Goal: Task Accomplishment & Management: Complete application form

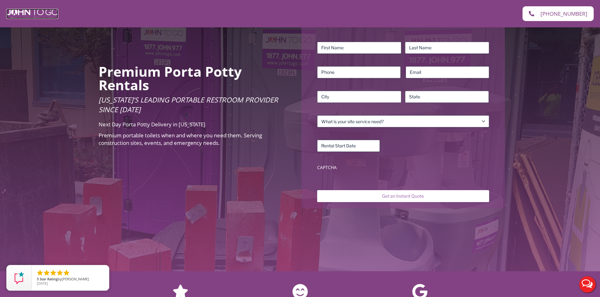
click at [28, 10] on img at bounding box center [32, 14] width 52 height 10
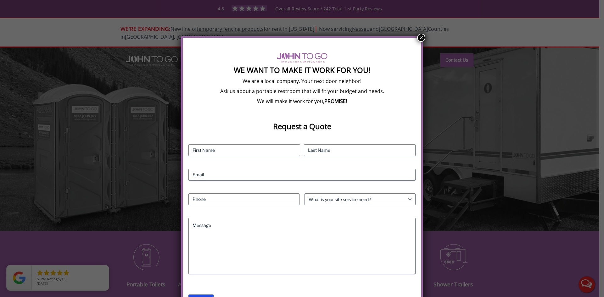
click at [420, 37] on button "×" at bounding box center [421, 38] width 8 height 8
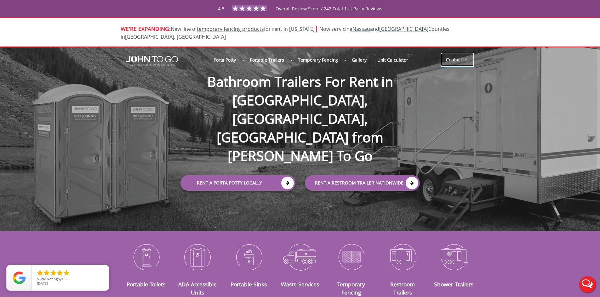
click at [456, 53] on link "Contact Us" at bounding box center [456, 60] width 33 height 14
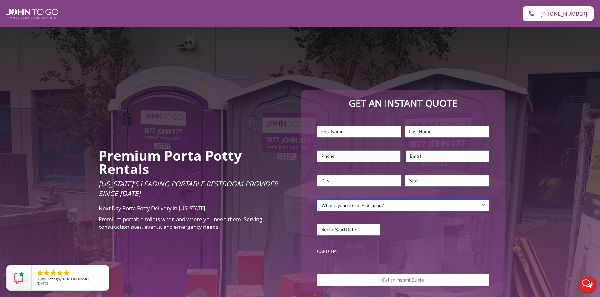
click at [394, 204] on select "What is your site service need? Consumer Construction – Commercial Construction…" at bounding box center [403, 206] width 172 height 12
click at [412, 225] on div "MM slash DD slash YYYY" at bounding box center [403, 230] width 172 height 12
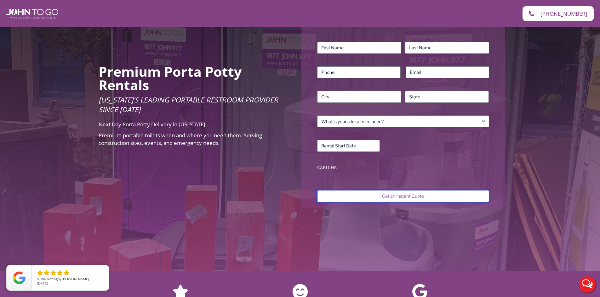
click at [388, 195] on input "Get an Instant Quote" at bounding box center [403, 196] width 172 height 12
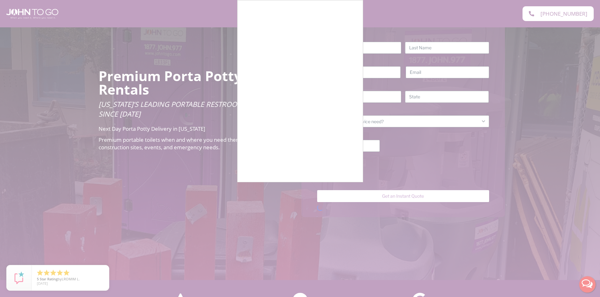
click at [503, 156] on div at bounding box center [300, 148] width 600 height 297
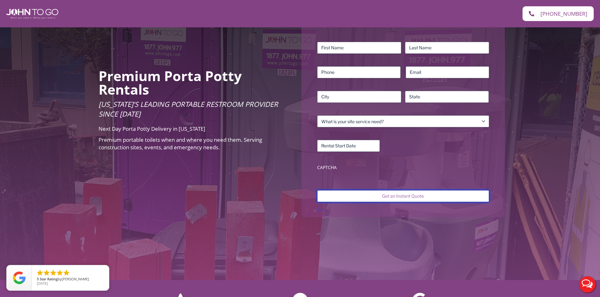
click at [404, 194] on input "Get an Instant Quote" at bounding box center [403, 196] width 172 height 12
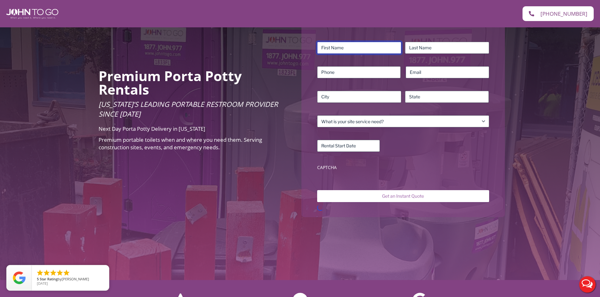
click at [353, 50] on input "First" at bounding box center [359, 48] width 84 height 12
type input "Test"
click at [436, 48] on input "Last" at bounding box center [447, 48] width 84 height 12
type input "Test"
type input "5557509103"
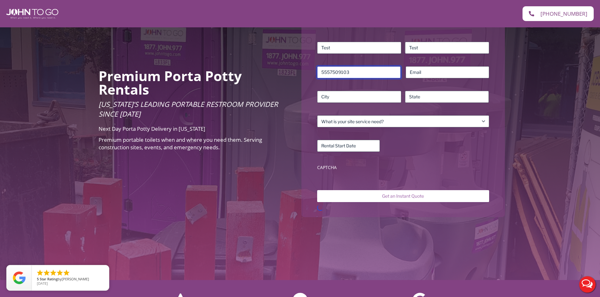
type input "test@aol.com"
type input "Lisle"
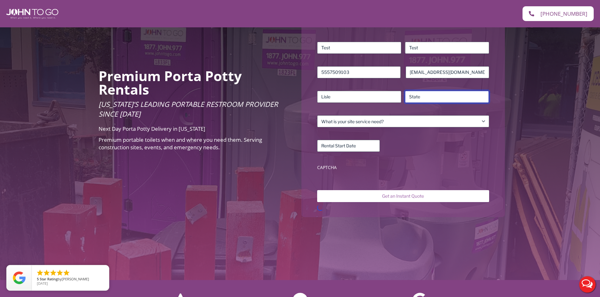
type input "Illinois"
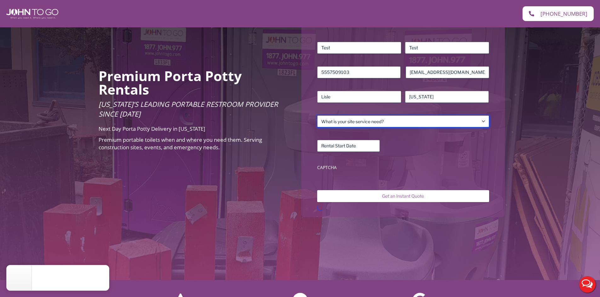
click at [364, 123] on select "What is your site service need? Consumer Construction – Commercial Construction…" at bounding box center [403, 122] width 172 height 12
select select "Consumer"
click at [317, 116] on select "What is your site service need? Consumer Construction – Commercial Construction…" at bounding box center [403, 122] width 172 height 12
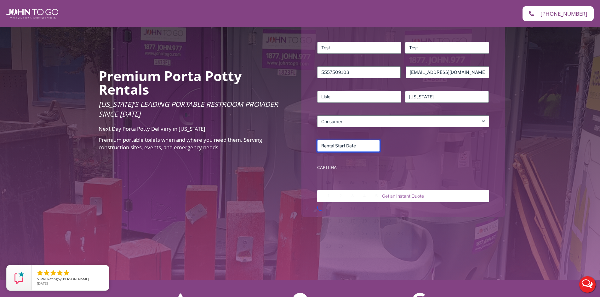
click at [346, 144] on input "Rental Start Date (Required)" at bounding box center [348, 146] width 63 height 12
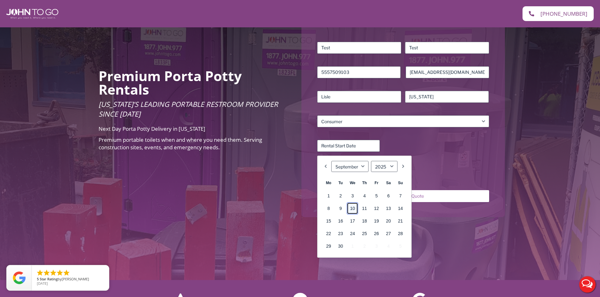
click at [353, 206] on link "10" at bounding box center [352, 209] width 11 height 12
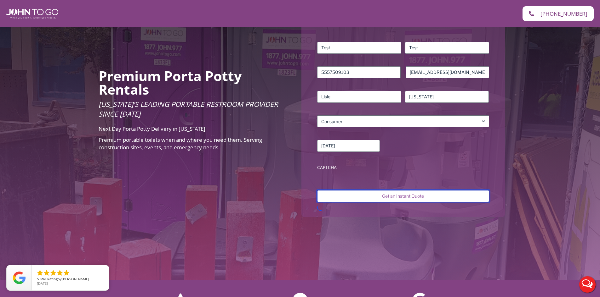
click at [372, 196] on input "Get an Instant Quote" at bounding box center [403, 196] width 172 height 12
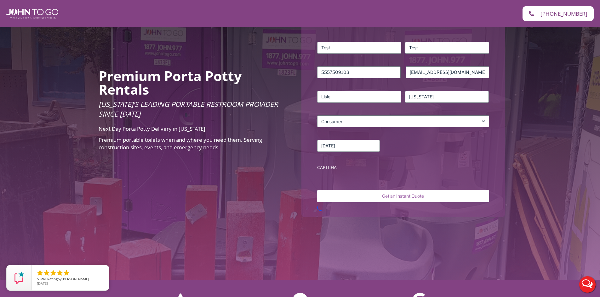
click at [433, 161] on div "Name (Required) Test First Test Last Phone (Required) 5557509103 Email (Require…" at bounding box center [403, 108] width 178 height 138
click at [351, 147] on input "09/10/2025" at bounding box center [348, 146] width 63 height 12
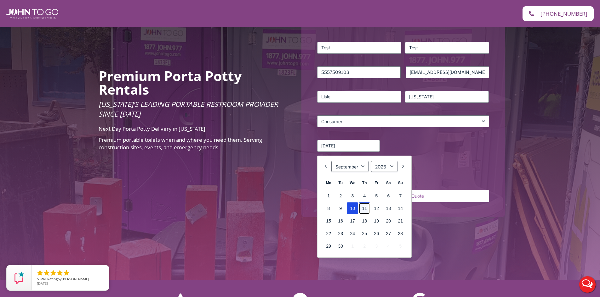
click at [364, 209] on link "11" at bounding box center [363, 209] width 11 height 12
type input "09/11/2025"
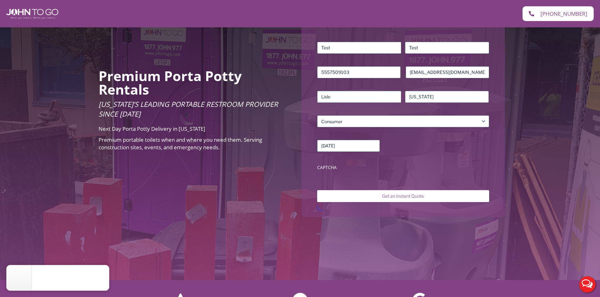
click at [426, 144] on div "09/11/2025 MM slash DD slash YYYY" at bounding box center [403, 146] width 172 height 12
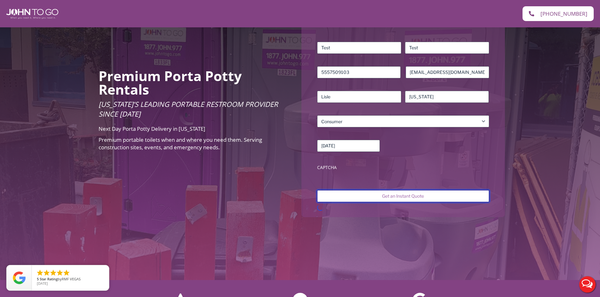
click at [407, 197] on input "Get an Instant Quote" at bounding box center [403, 196] width 172 height 12
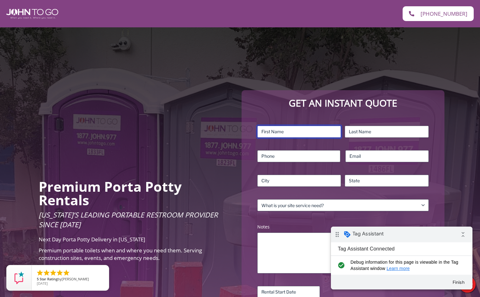
click at [281, 127] on input "First" at bounding box center [299, 132] width 84 height 12
type input "Test"
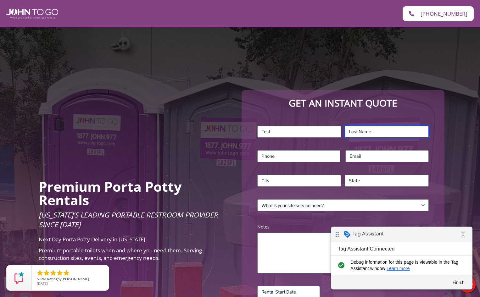
click at [368, 133] on input "Last" at bounding box center [387, 132] width 84 height 12
type input "Test"
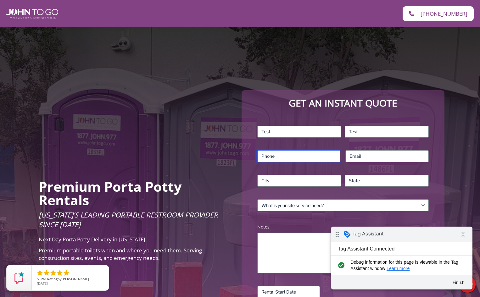
type input "5557509103"
type input "test@aol.com"
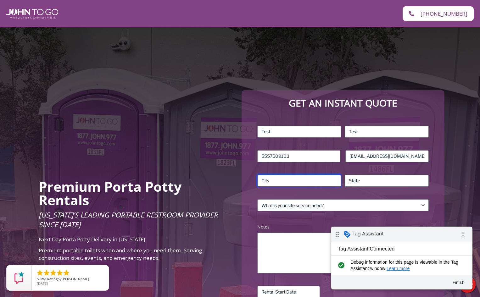
type input "Lisle"
type input "Illinois"
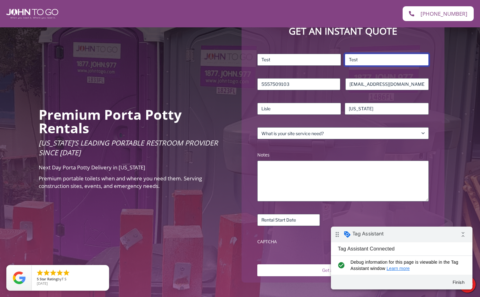
scroll to position [84, 0]
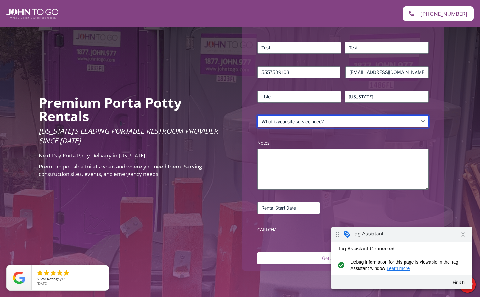
click at [332, 121] on select "What is your site service need? Consumer Construction – Commercial Construction…" at bounding box center [343, 122] width 172 height 12
select select "Consumer"
click at [257, 116] on select "What is your site service need? Consumer Construction – Commercial Construction…" at bounding box center [343, 122] width 172 height 12
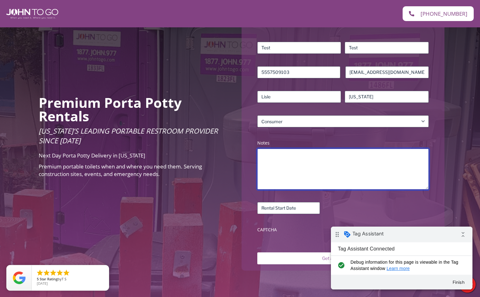
click at [310, 156] on textarea "Notes (Required)" at bounding box center [343, 169] width 172 height 41
type textarea "Testing form , please disregard"
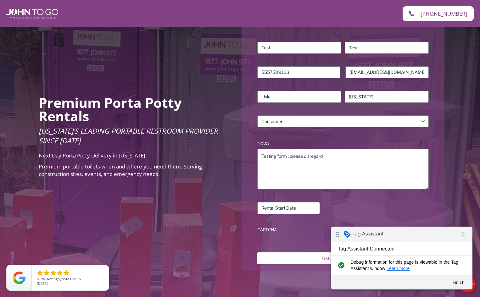
click at [300, 215] on div "Name (Required) Test First Test Last Phone (Required) 5557509103 Email (Require…" at bounding box center [343, 139] width 178 height 200
click at [300, 211] on input "Rental Start Date (Required)" at bounding box center [288, 208] width 63 height 12
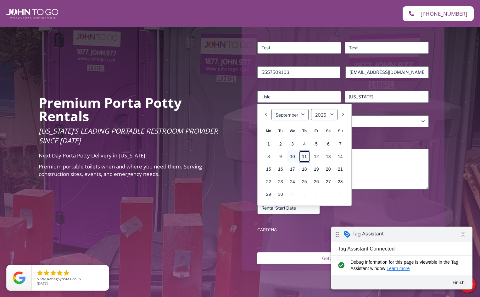
click at [305, 157] on link "11" at bounding box center [304, 157] width 11 height 12
type input "09/11/2025"
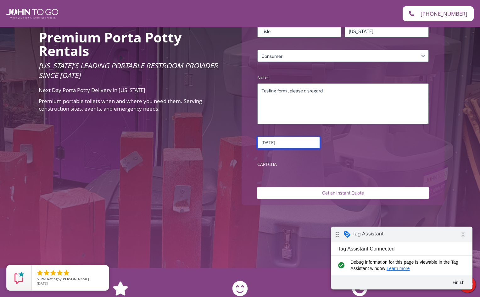
scroll to position [168, 0]
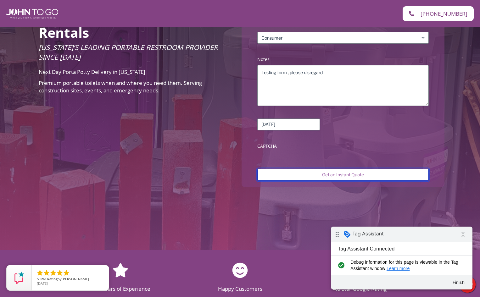
click at [324, 174] on input "Get an Instant Quote" at bounding box center [343, 175] width 172 height 12
